Goal: Transaction & Acquisition: Subscribe to service/newsletter

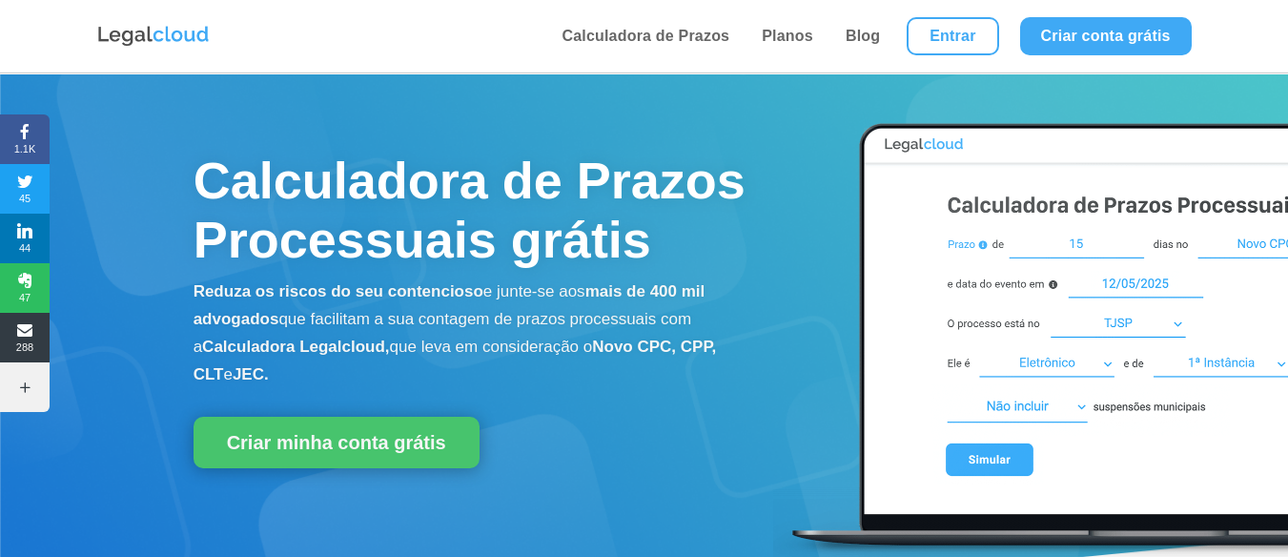
click at [166, 35] on img at bounding box center [153, 36] width 114 height 25
click at [792, 35] on link "Planos" at bounding box center [787, 36] width 63 height 72
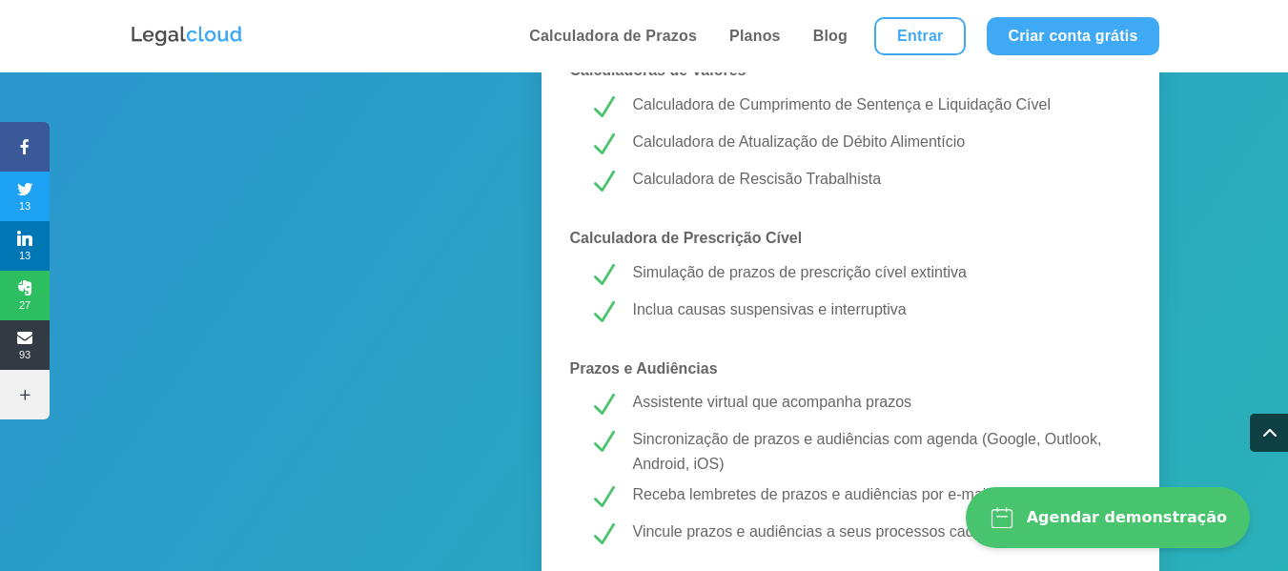
scroll to position [1243, 0]
